Goal: Navigation & Orientation: Find specific page/section

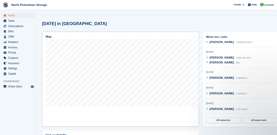
scroll to position [168, 0]
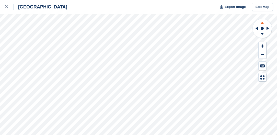
click at [262, 22] on icon at bounding box center [263, 23] width 4 height 2
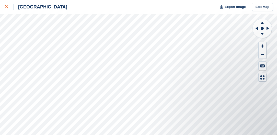
click at [6, 8] on icon at bounding box center [6, 6] width 3 height 3
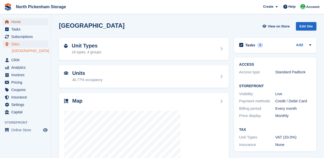
click at [18, 22] on span "Home" at bounding box center [26, 21] width 31 height 7
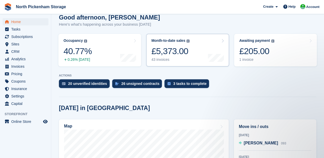
click at [222, 41] on icon at bounding box center [222, 41] width 3 height 4
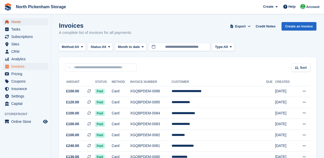
click at [19, 21] on span "Home" at bounding box center [26, 21] width 31 height 7
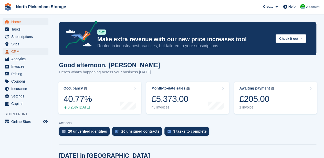
click at [19, 51] on span "CRM" at bounding box center [26, 51] width 31 height 7
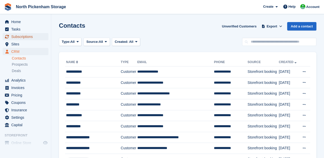
click at [18, 38] on span "Subscriptions" at bounding box center [26, 36] width 31 height 7
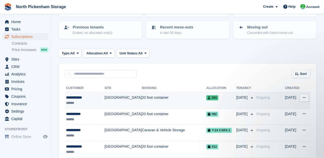
click at [216, 99] on span "093" at bounding box center [212, 97] width 12 height 5
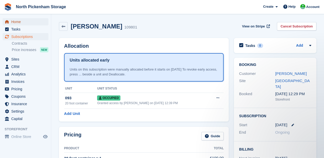
click at [24, 22] on span "Home" at bounding box center [26, 21] width 31 height 7
